Goal: Consume media (video, audio)

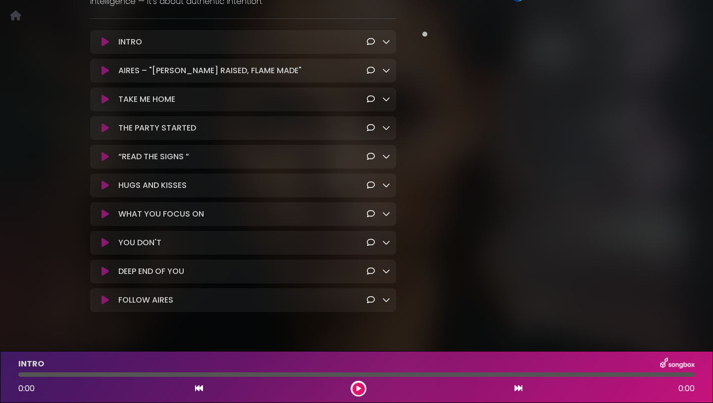
scroll to position [289, 0]
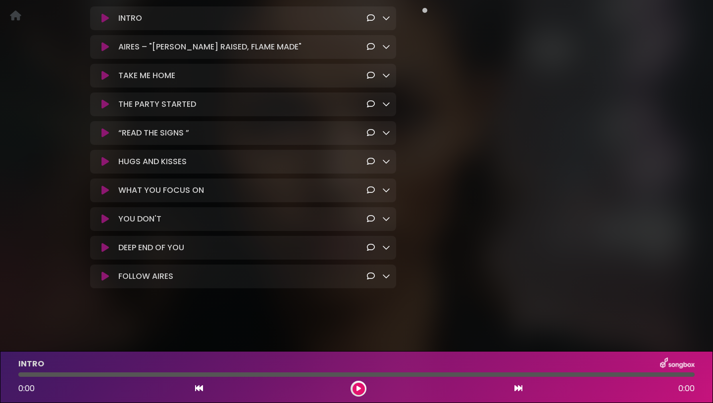
click at [101, 163] on icon at bounding box center [104, 162] width 7 height 10
click at [107, 160] on icon at bounding box center [104, 162] width 7 height 10
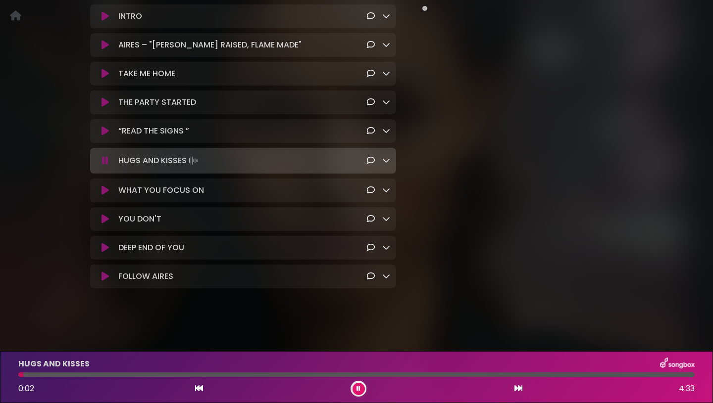
click at [583, 376] on div at bounding box center [356, 375] width 676 height 4
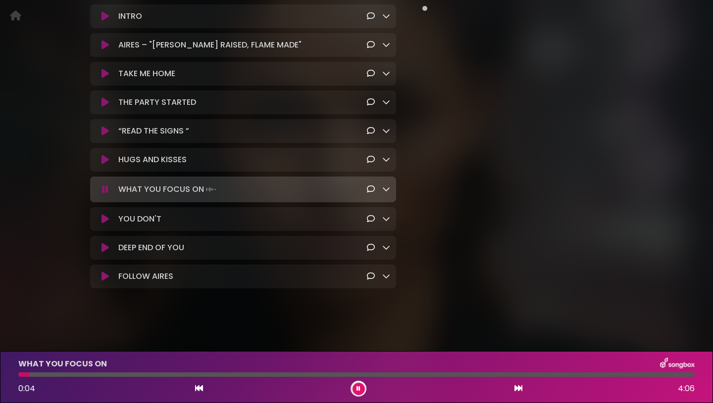
click at [359, 387] on icon at bounding box center [358, 389] width 4 height 6
